Goal: Task Accomplishment & Management: Complete application form

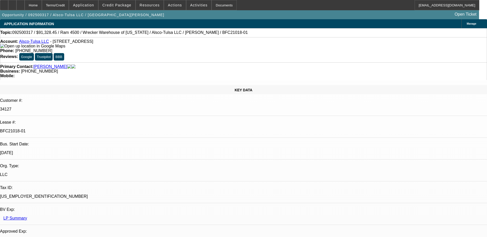
select select "0"
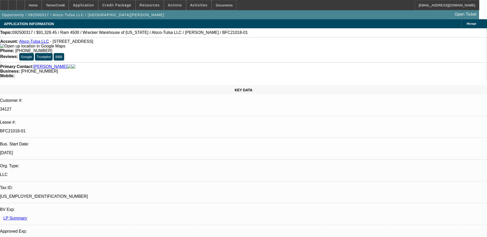
select select "0"
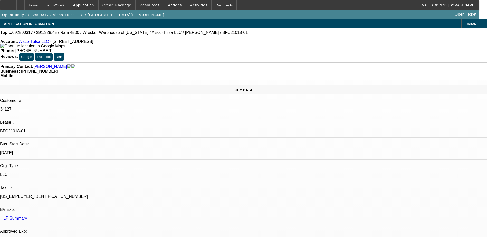
select select "0"
select select "1"
select select "6"
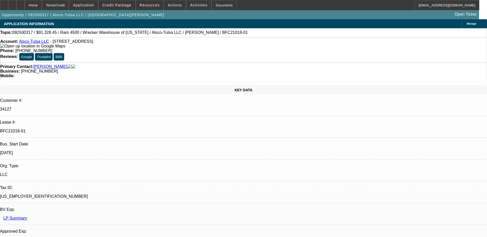
select select "1"
select select "6"
select select "1"
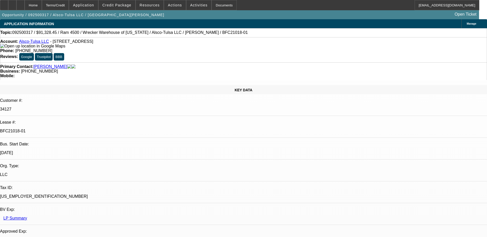
select select "6"
select select "1"
select select "6"
drag, startPoint x: 179, startPoint y: 181, endPoint x: 199, endPoint y: 182, distance: 20.5
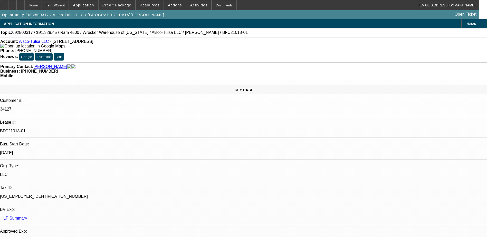
drag, startPoint x: 116, startPoint y: 174, endPoint x: 218, endPoint y: 178, distance: 101.7
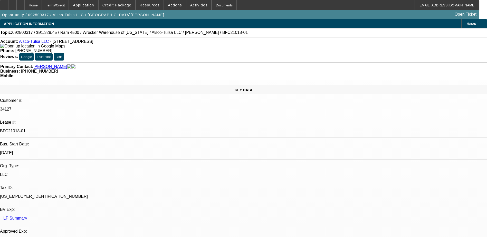
drag, startPoint x: 156, startPoint y: 180, endPoint x: 244, endPoint y: 185, distance: 87.9
drag, startPoint x: 244, startPoint y: 185, endPoint x: 166, endPoint y: 173, distance: 79.1
